Goal: Information Seeking & Learning: Compare options

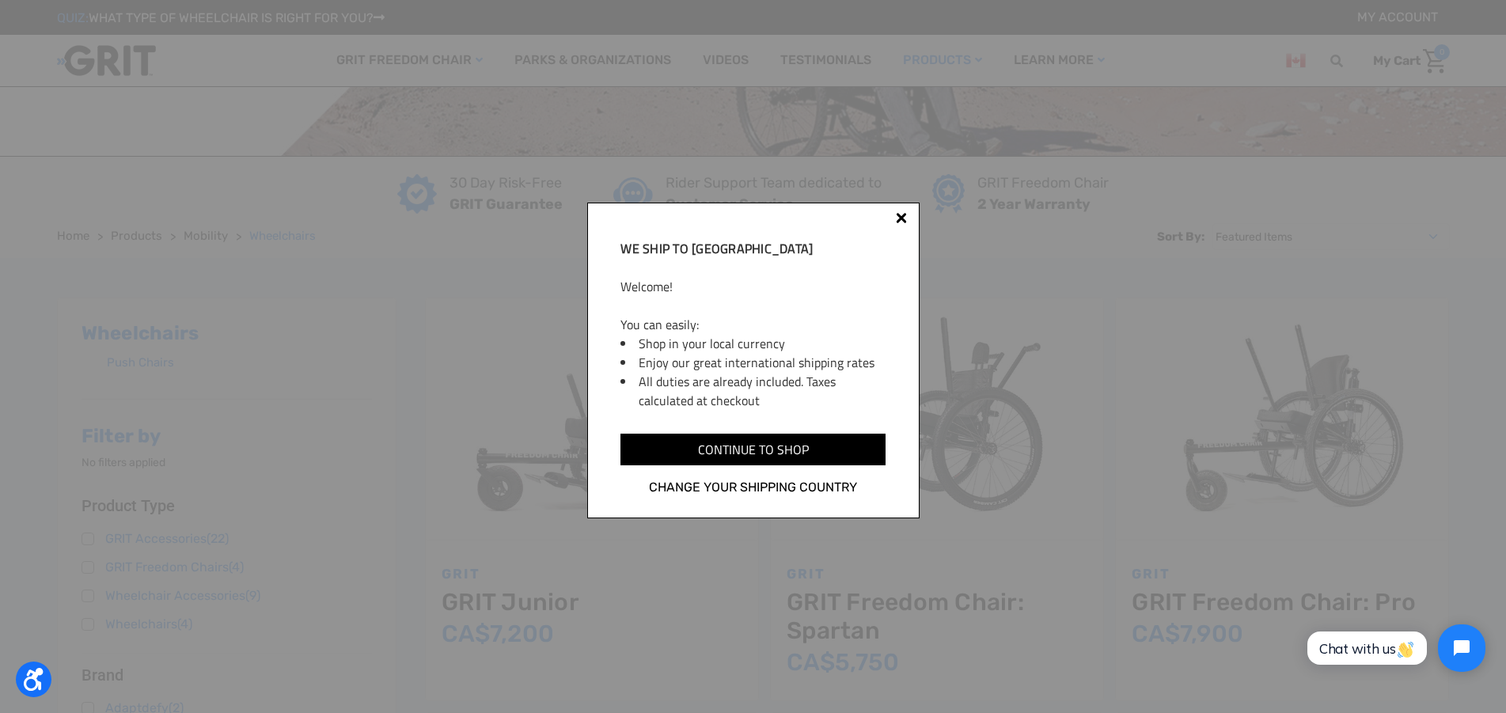
click at [900, 214] on div at bounding box center [901, 220] width 13 height 13
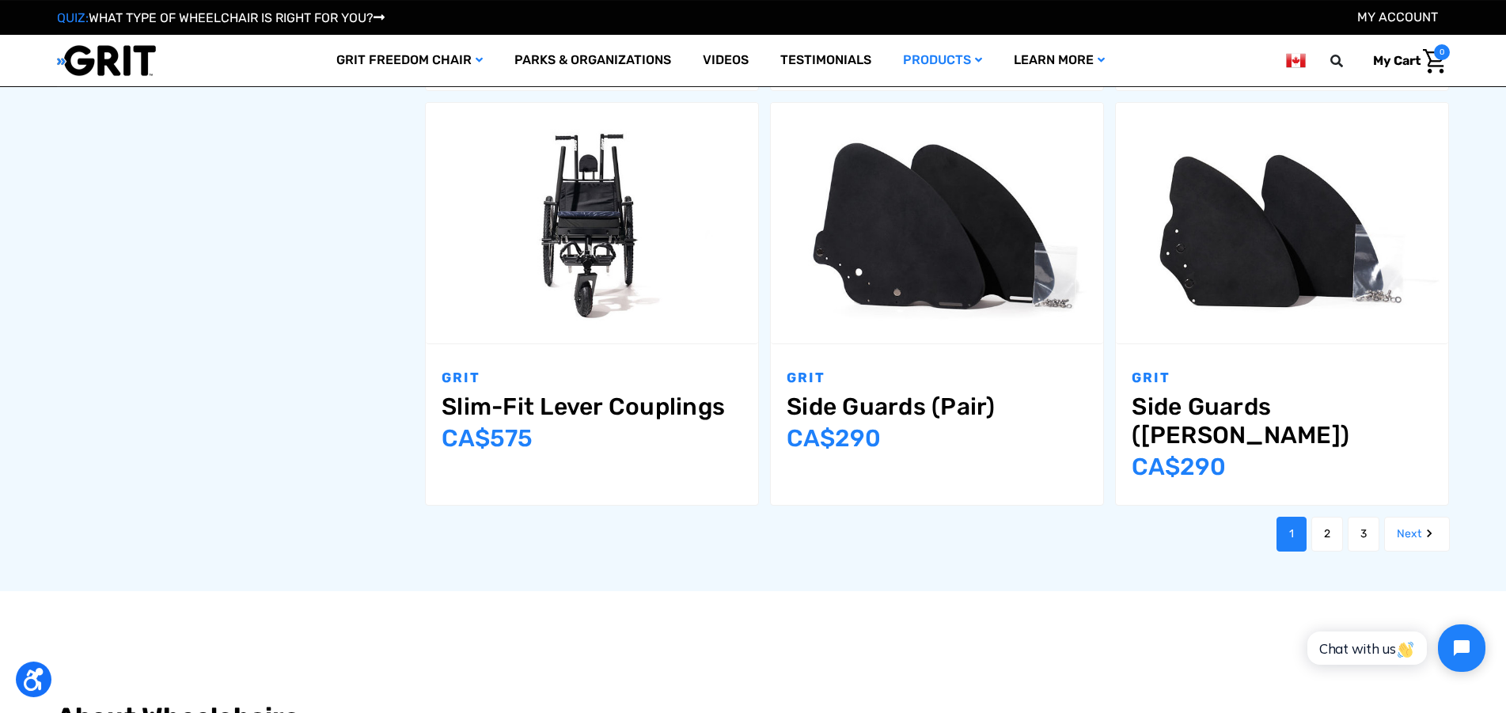
scroll to position [1804, 0]
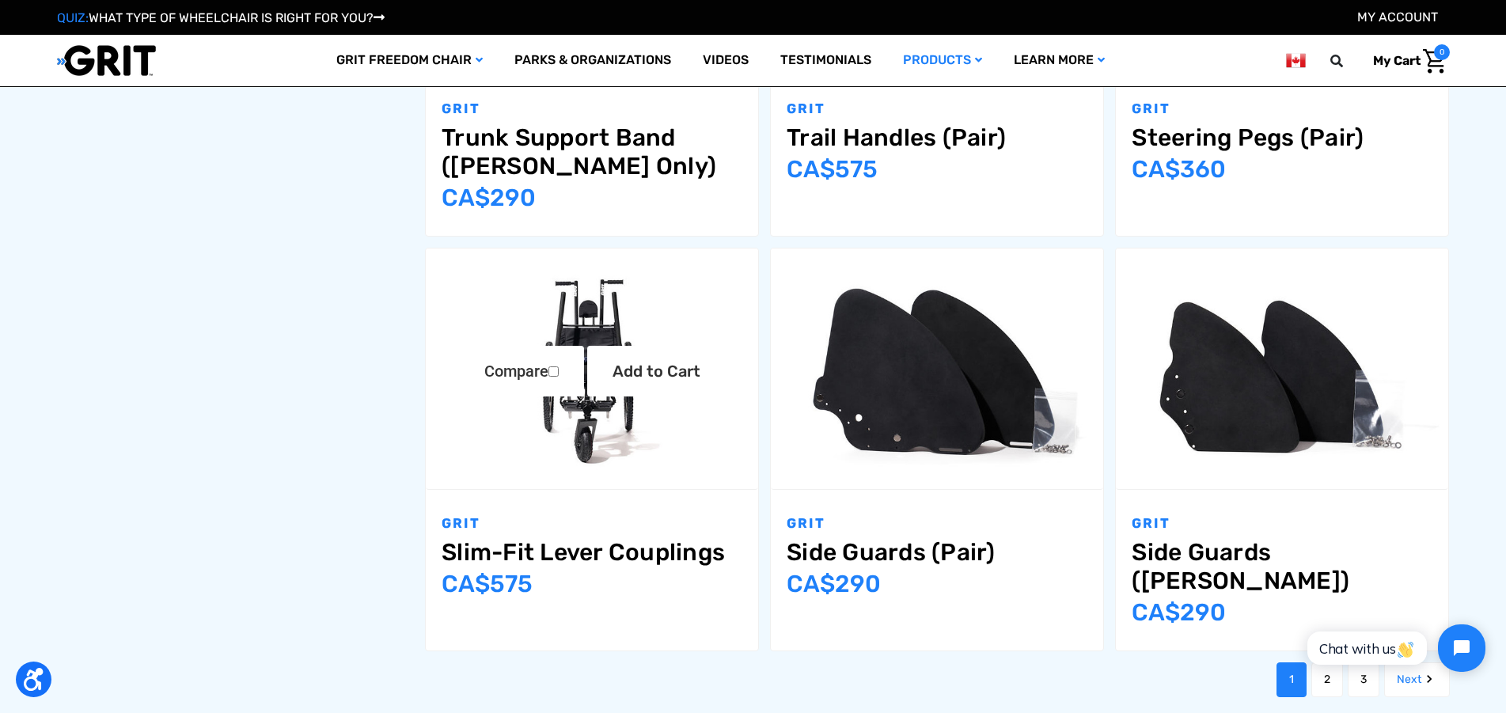
click at [585, 426] on img "Slim-Fit Lever Couplings,$399.00\a" at bounding box center [592, 369] width 332 height 222
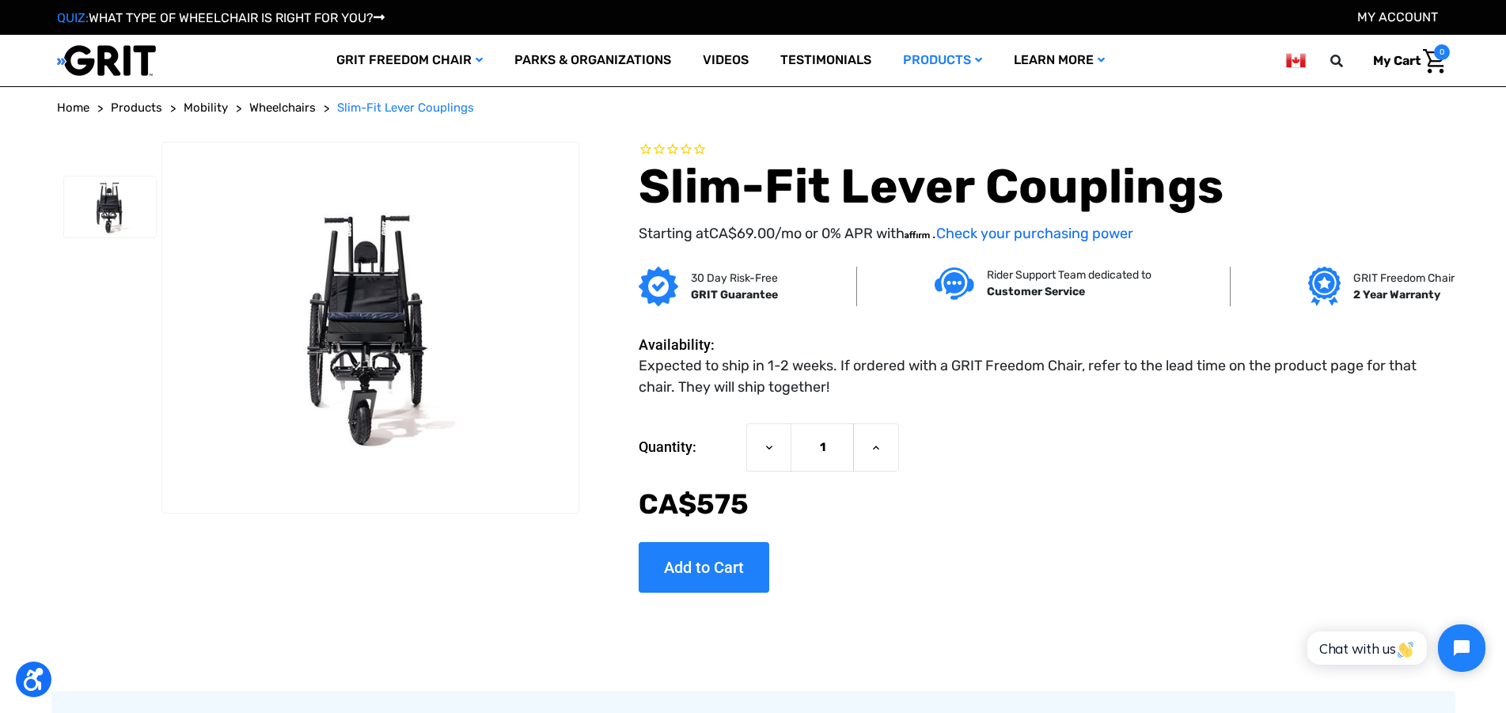
click at [1294, 61] on img at bounding box center [1295, 61] width 19 height 20
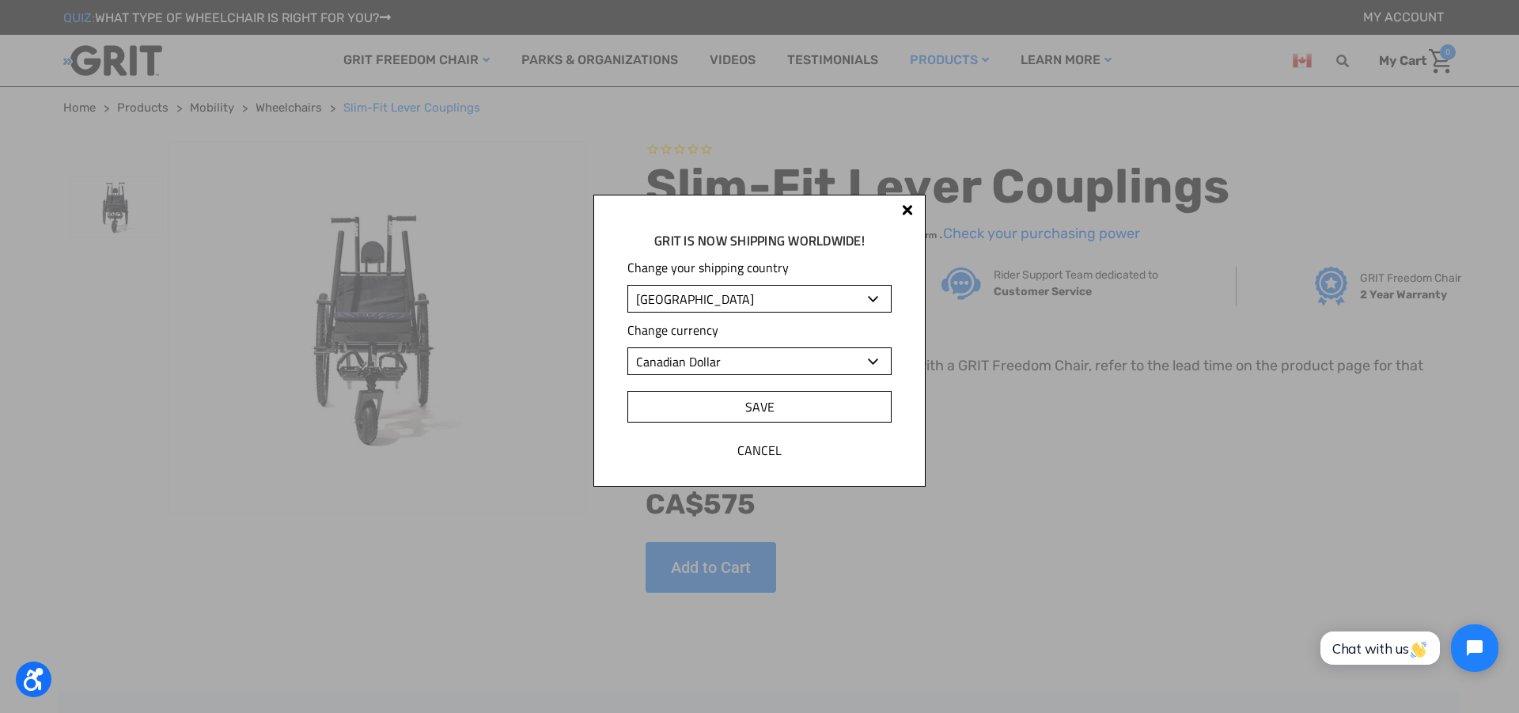
click at [759, 409] on input "Save" at bounding box center [759, 407] width 264 height 32
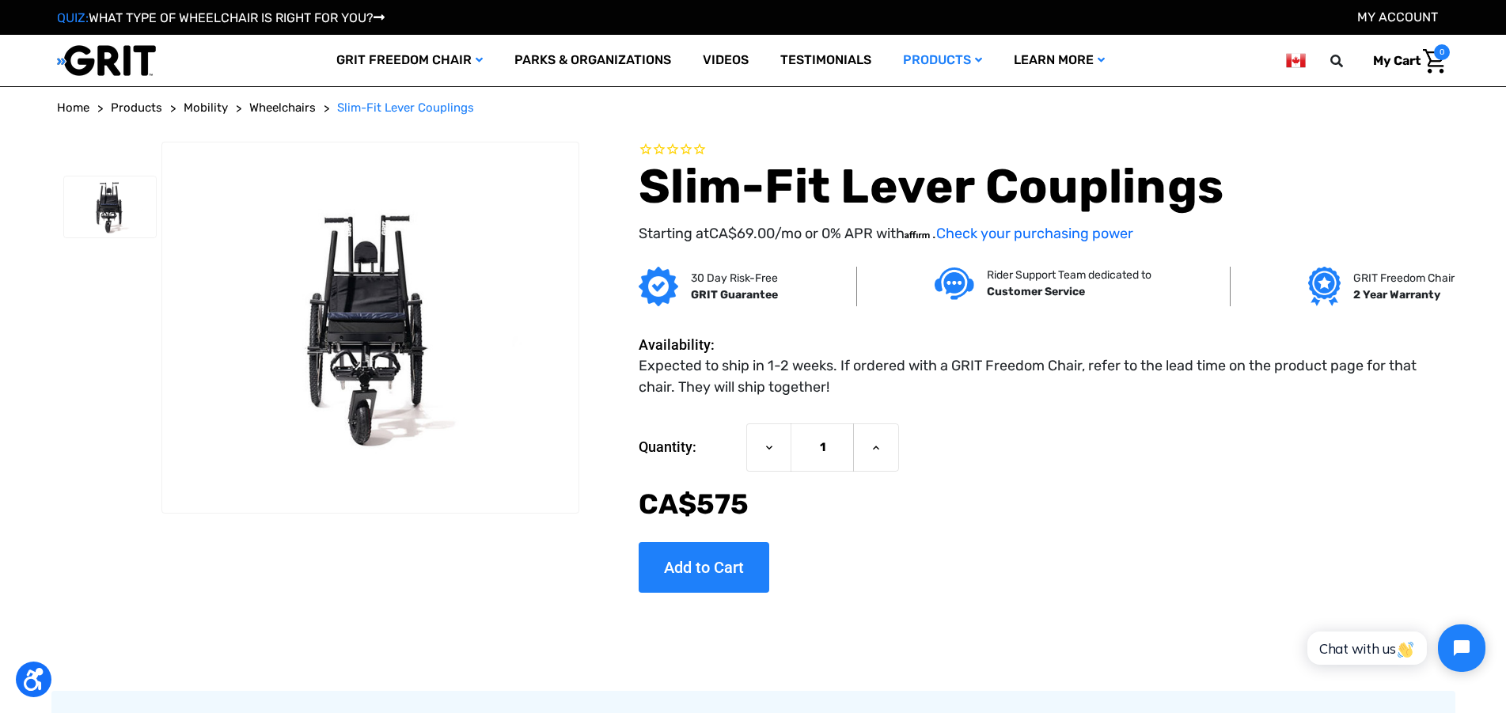
click at [1297, 61] on img at bounding box center [1295, 61] width 19 height 20
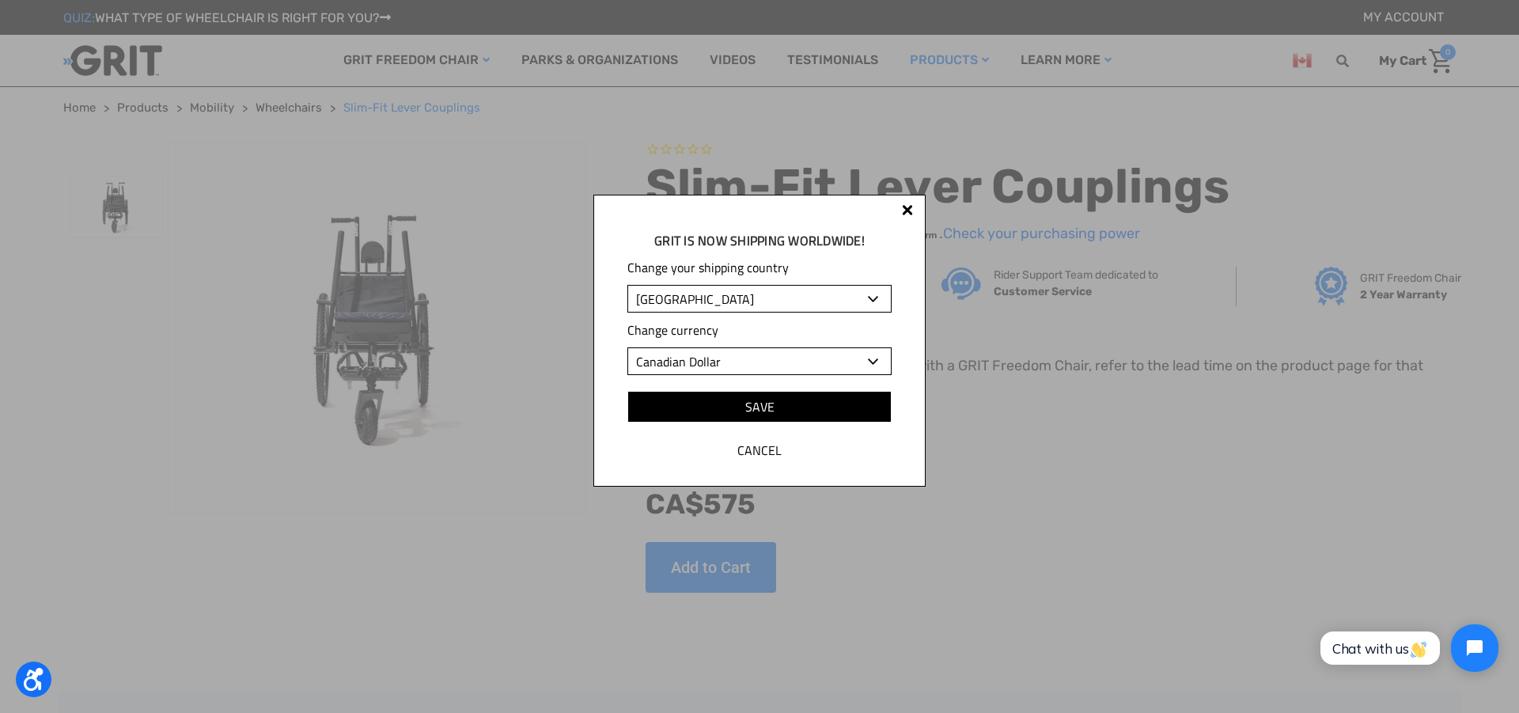
click at [627, 285] on select "Albania Algeria Andorra Angola Anguilla Antigua and Barbuda Argentina Armenia A…" at bounding box center [759, 299] width 264 height 28
click at [877, 297] on select "Albania Algeria Andorra Angola Anguilla Antigua and Barbuda Argentina Armenia A…" at bounding box center [759, 299] width 264 height 28
click at [760, 404] on input "Save" at bounding box center [759, 407] width 264 height 32
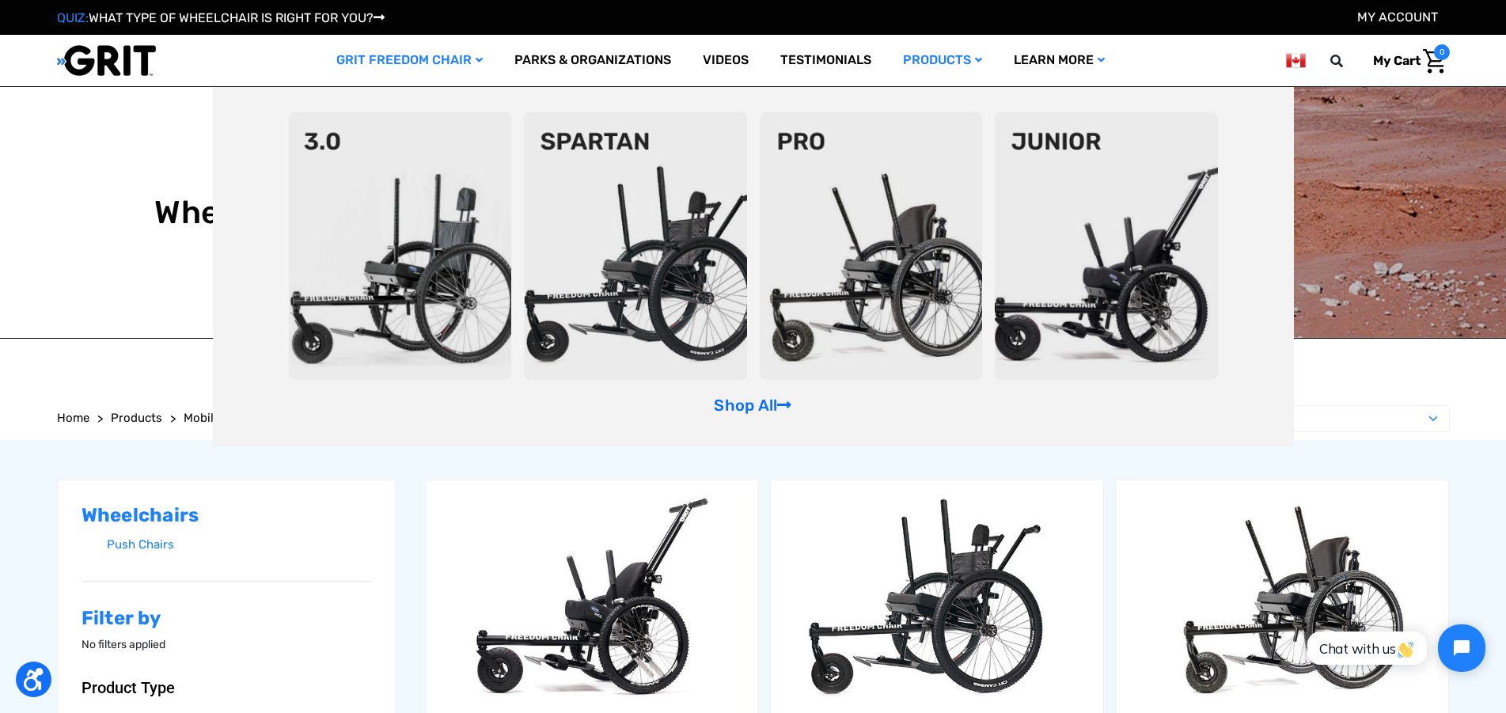
click at [399, 220] on img at bounding box center [400, 245] width 223 height 267
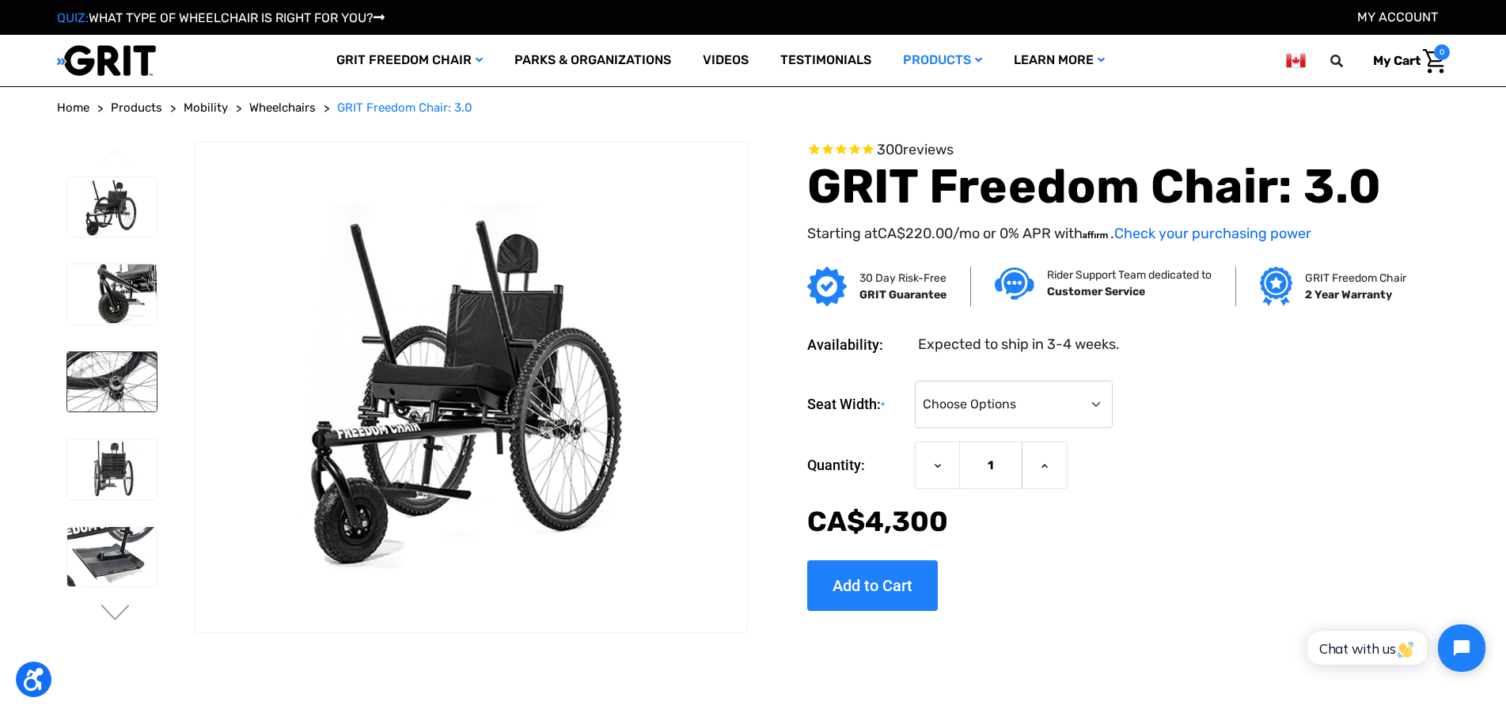
click at [114, 380] on img at bounding box center [111, 382] width 89 height 60
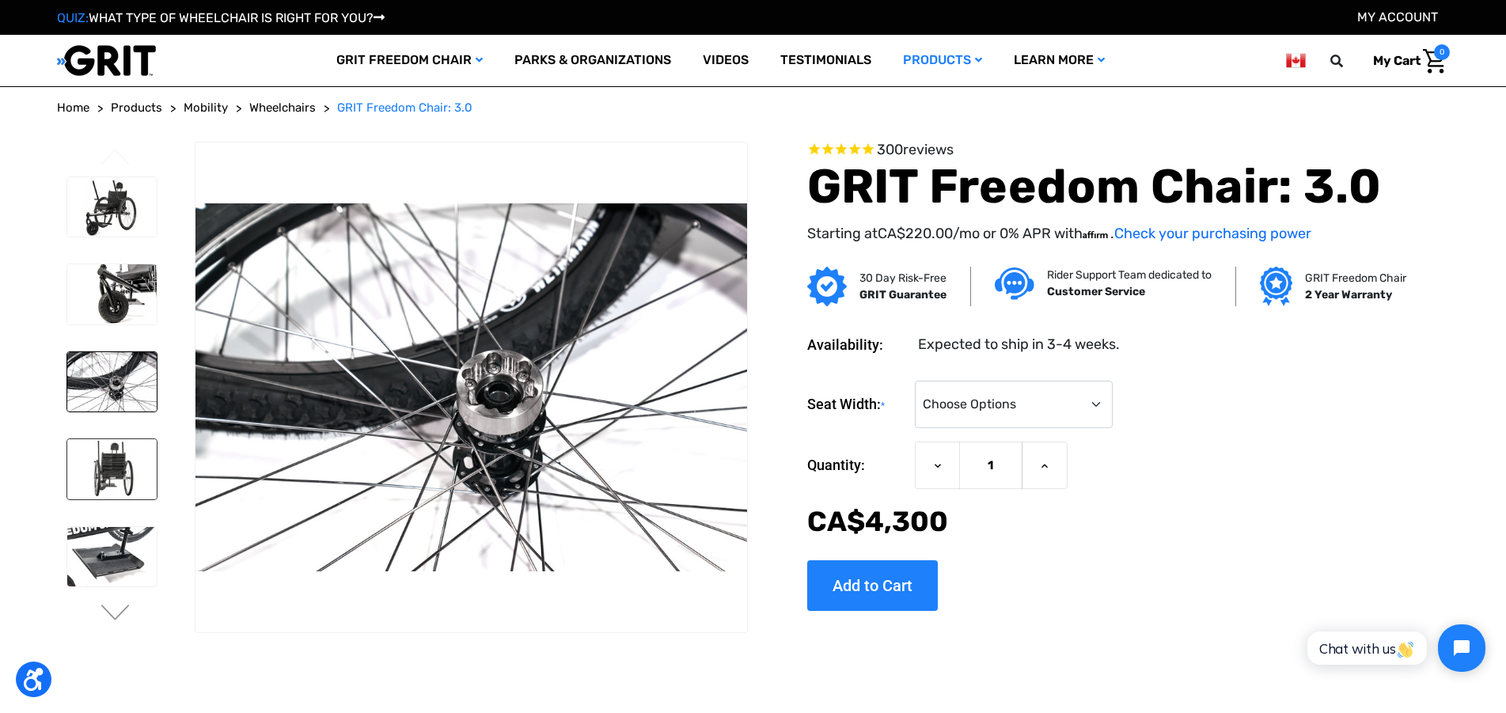
click at [103, 484] on img at bounding box center [111, 469] width 89 height 60
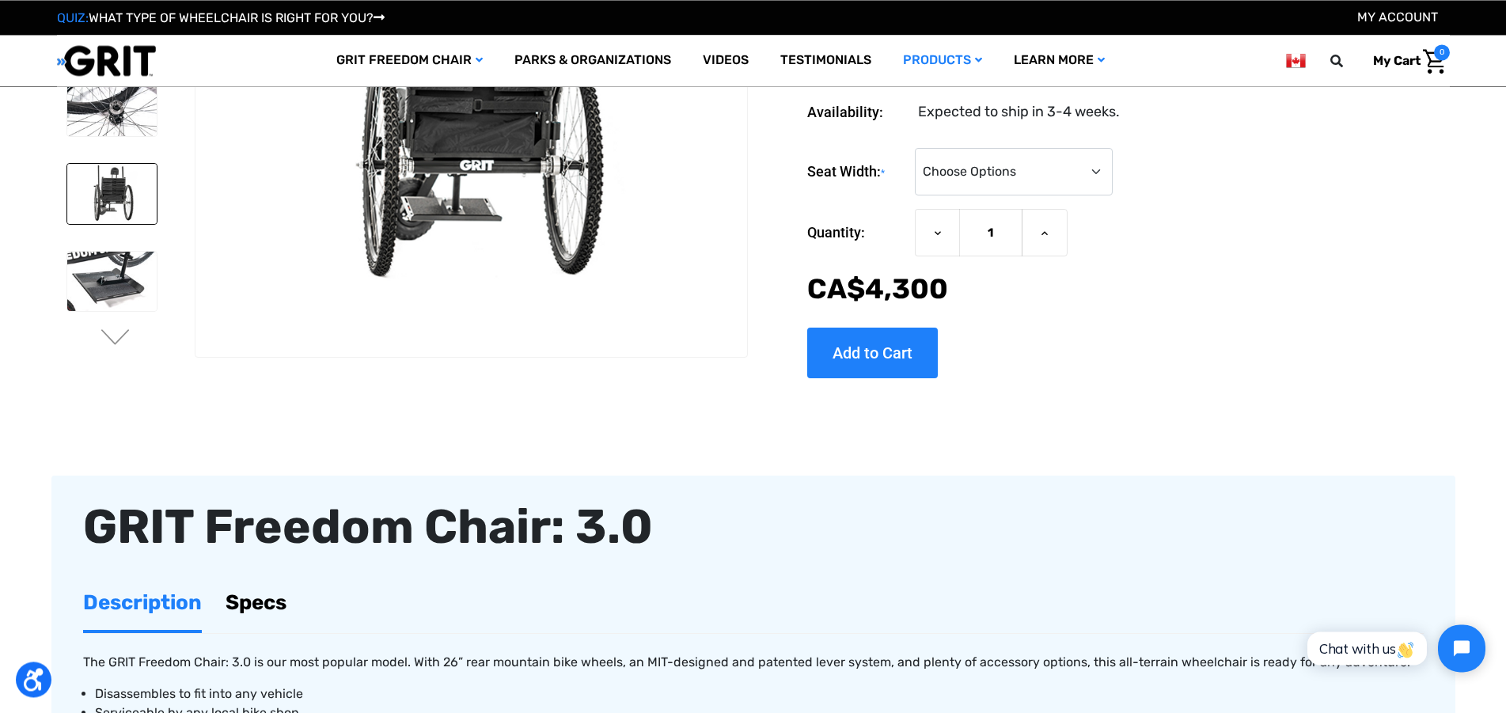
scroll to position [190, 0]
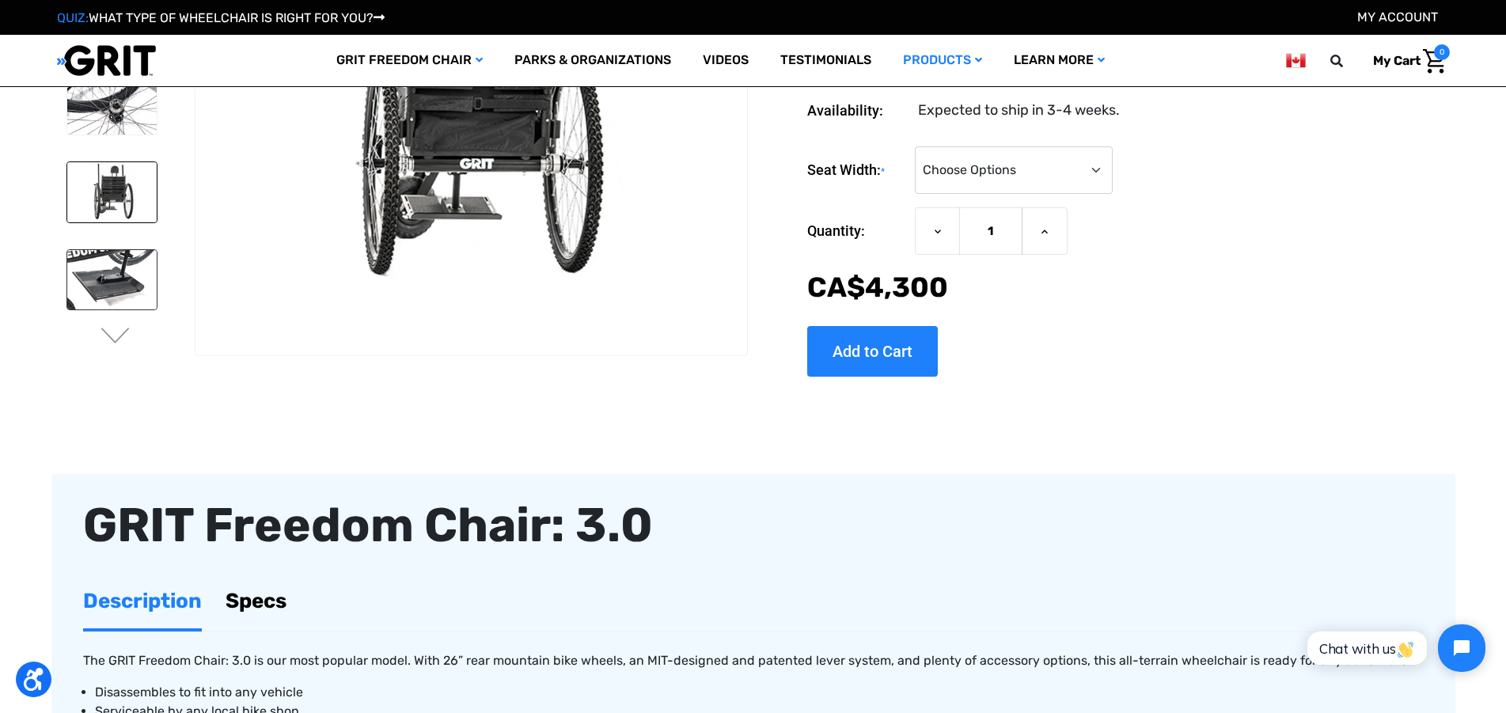
click at [116, 278] on img at bounding box center [111, 280] width 89 height 60
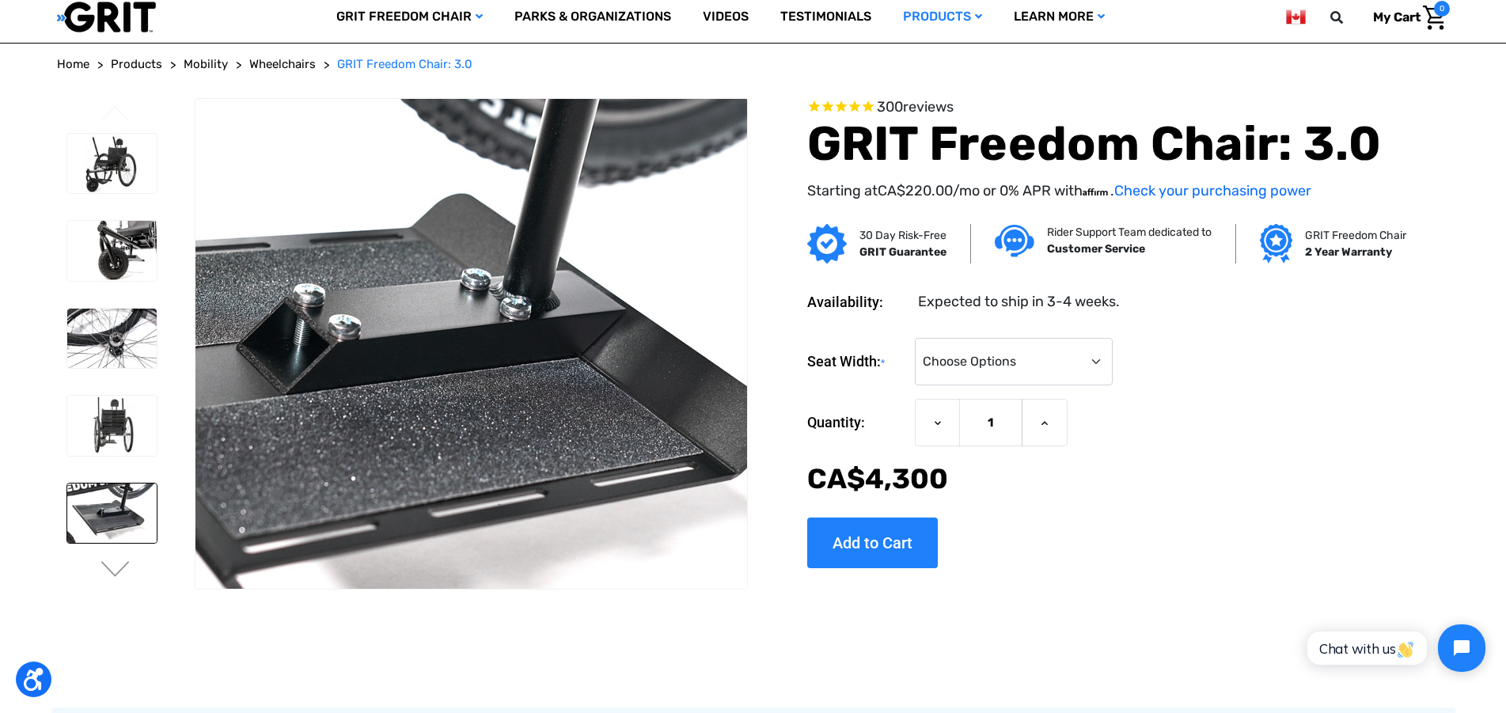
scroll to position [0, 0]
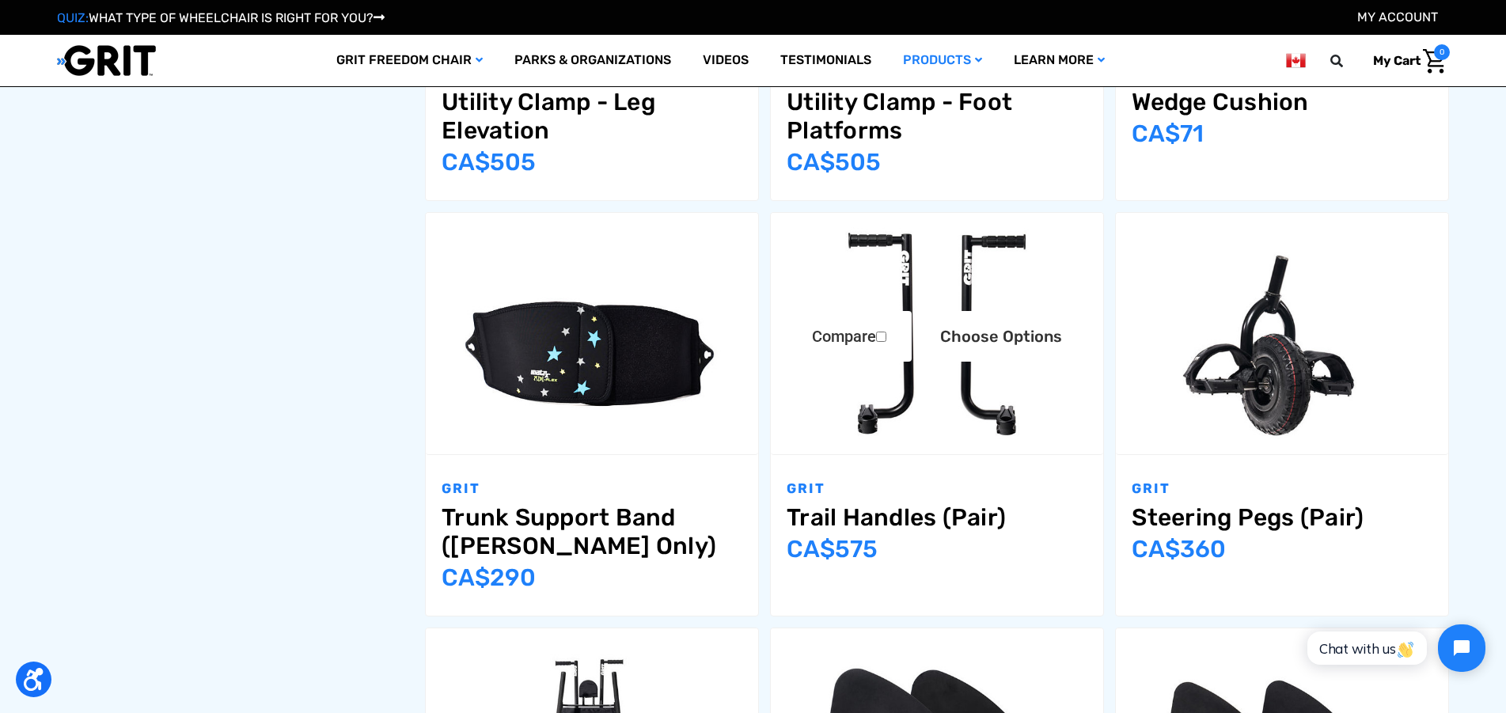
scroll to position [1329, 0]
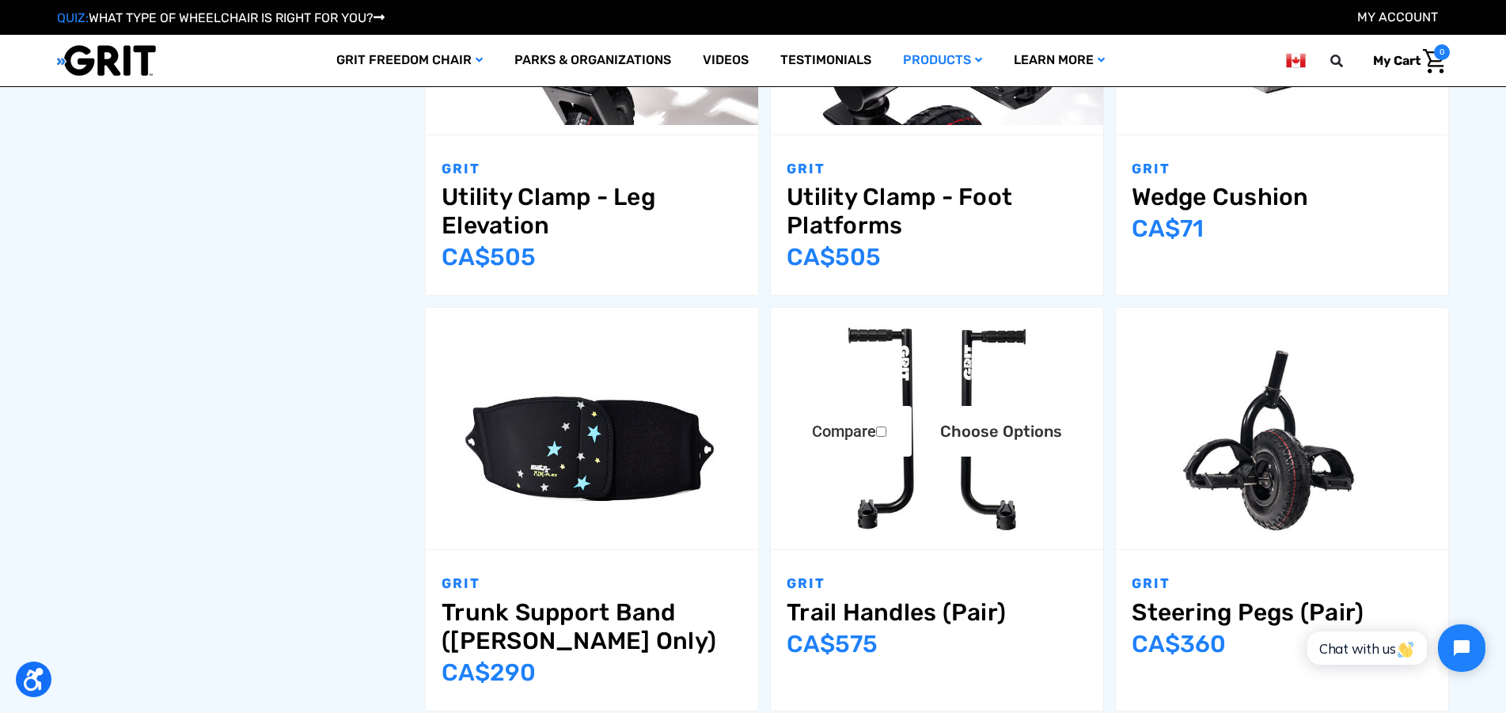
click at [936, 478] on img "Trail Handles (Pair),$399.00\a" at bounding box center [937, 429] width 332 height 222
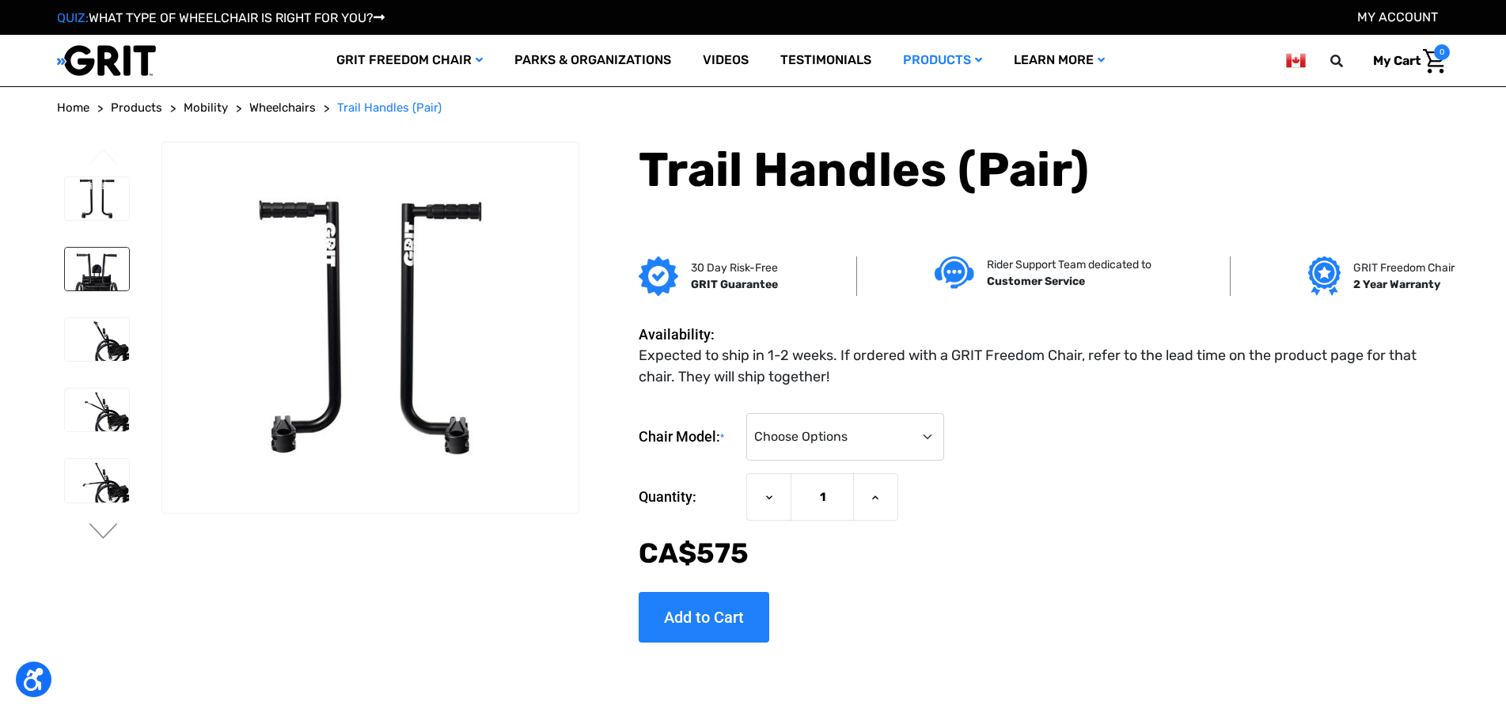
click at [100, 265] on img at bounding box center [97, 269] width 64 height 43
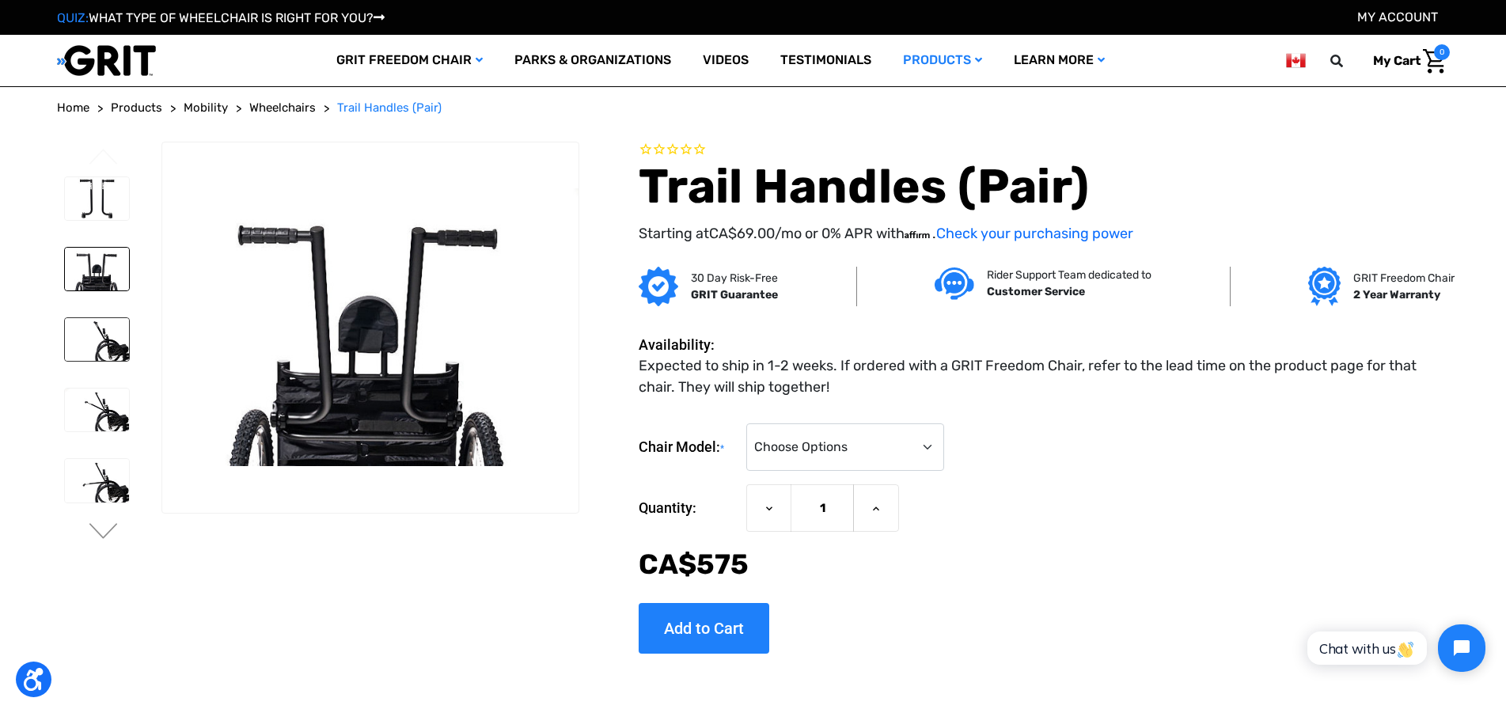
click at [101, 339] on img at bounding box center [97, 339] width 64 height 43
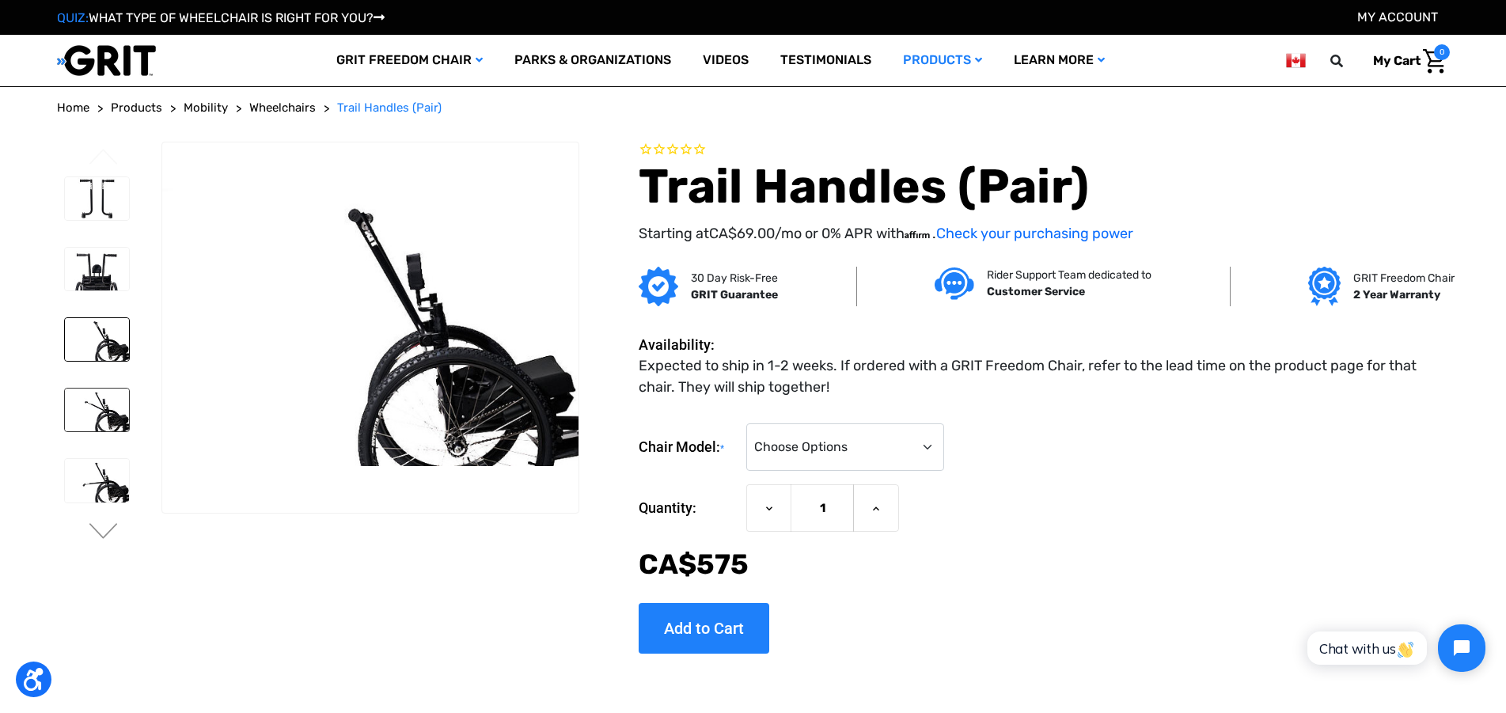
click at [103, 407] on img at bounding box center [97, 409] width 64 height 43
click at [110, 484] on img at bounding box center [97, 480] width 64 height 43
